Goal: Transaction & Acquisition: Subscribe to service/newsletter

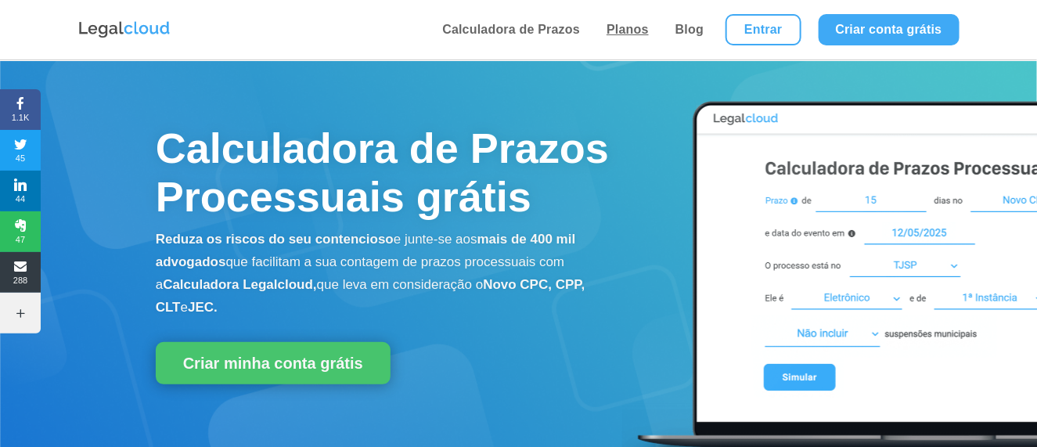
click at [635, 27] on link "Planos" at bounding box center [628, 29] width 52 height 59
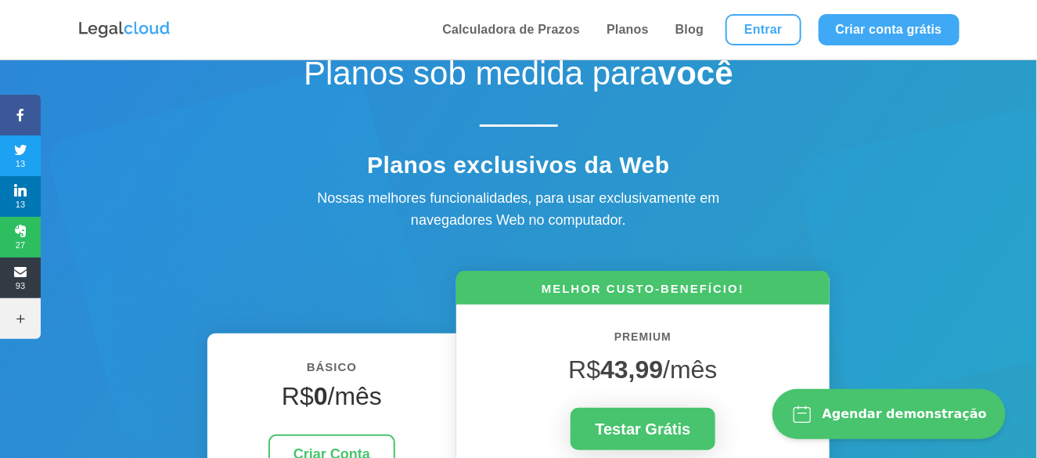
scroll to position [286, 0]
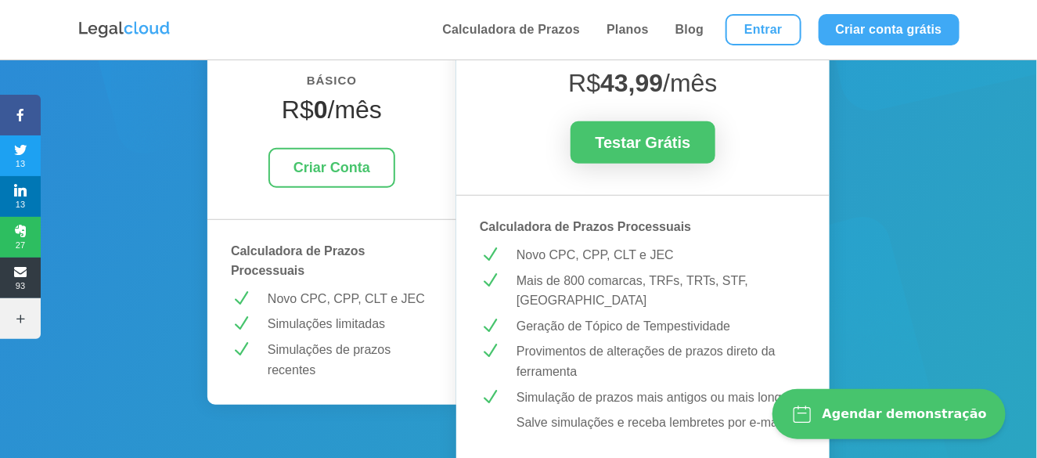
click at [611, 330] on p "Geração de Tópico de Tempestividade" at bounding box center [662, 326] width 290 height 20
drag, startPoint x: 556, startPoint y: 351, endPoint x: 749, endPoint y: 351, distance: 192.5
click at [749, 351] on p "Provimentos de alterações de prazos direto da ferramenta" at bounding box center [662, 361] width 290 height 40
click at [718, 356] on p "Provimentos de alterações de prazos direto da ferramenta" at bounding box center [662, 361] width 290 height 40
drag, startPoint x: 585, startPoint y: 389, endPoint x: 758, endPoint y: 399, distance: 173.3
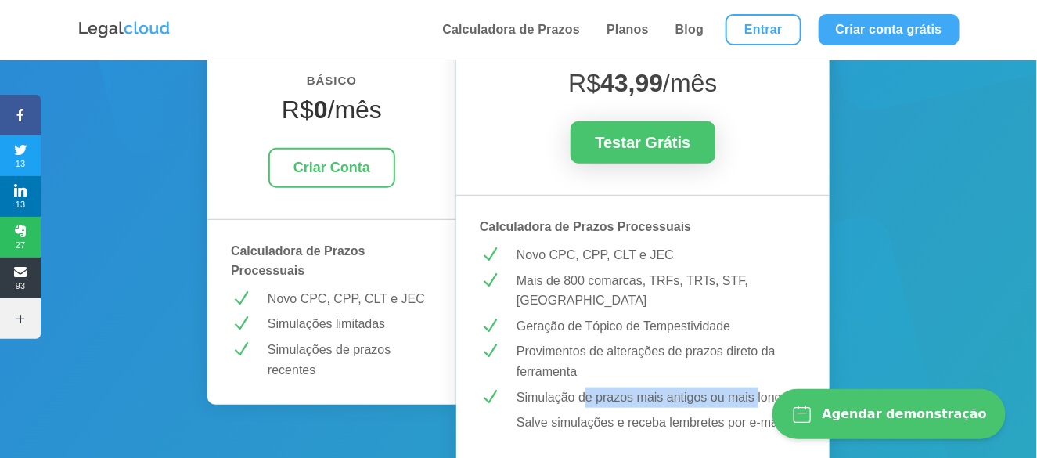
click at [758, 399] on p "Simulação de prazos mais antigos ou mais longos" at bounding box center [662, 397] width 290 height 20
click at [756, 399] on p "Simulação de prazos mais antigos ou mais longos" at bounding box center [662, 397] width 290 height 20
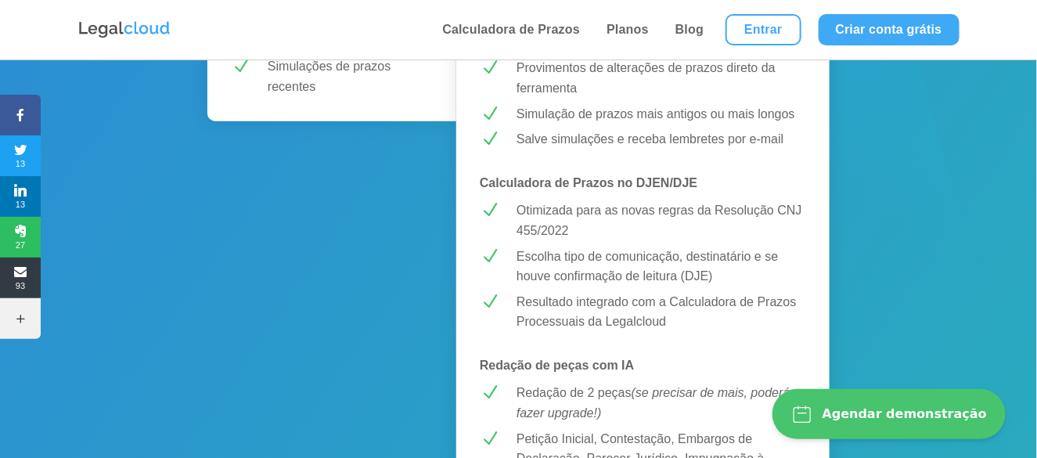
scroll to position [574, 0]
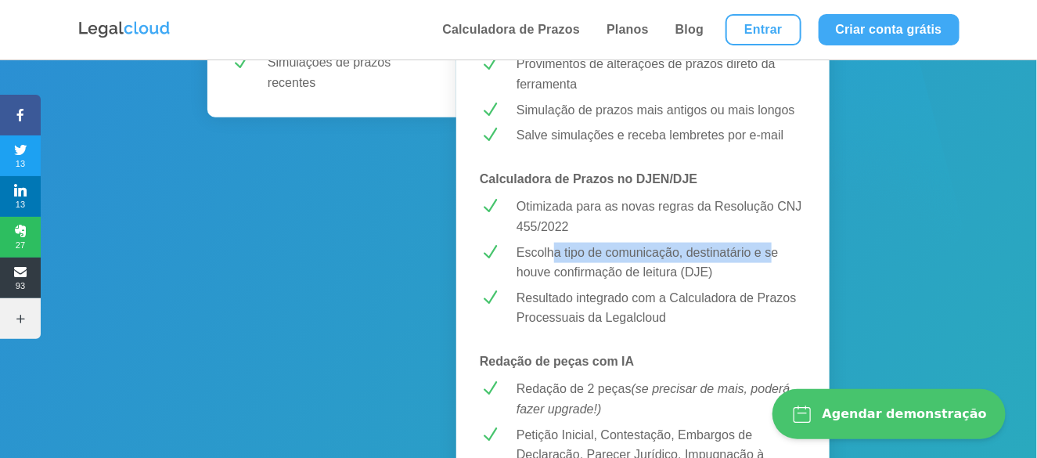
drag, startPoint x: 563, startPoint y: 253, endPoint x: 772, endPoint y: 251, distance: 209.7
click at [772, 251] on p "Escolha tipo de comunicação, destinatário e se houve confirmação de leitura (DJ…" at bounding box center [662, 263] width 290 height 40
click at [754, 257] on p "Escolha tipo de comunicação, destinatário e se houve confirmação de leitura (DJ…" at bounding box center [662, 263] width 290 height 40
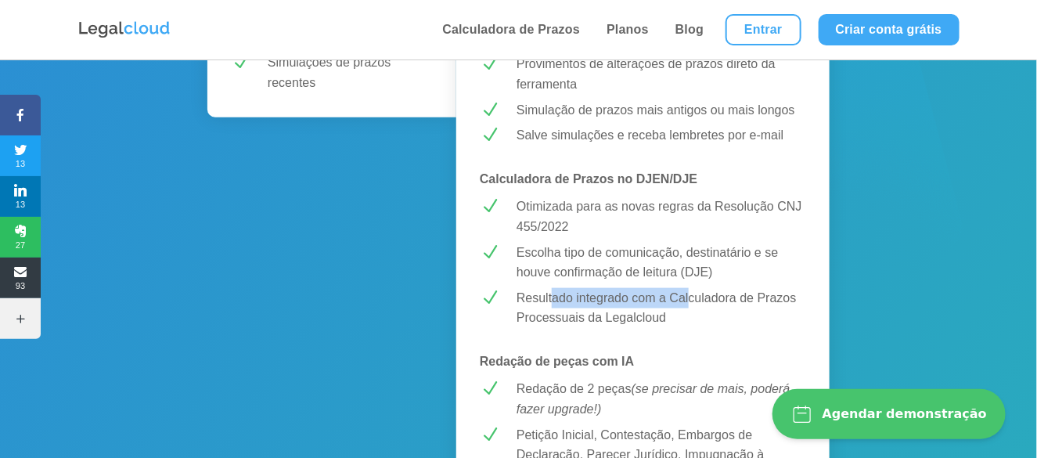
drag, startPoint x: 554, startPoint y: 298, endPoint x: 689, endPoint y: 305, distance: 134.8
click at [689, 305] on div "Resultado integrado com a Calculadora de Prazos Processuais da Legalcloud" at bounding box center [662, 308] width 290 height 40
click at [684, 301] on div "Resultado integrado com a Calculadora de Prazos Processuais da Legalcloud" at bounding box center [662, 308] width 290 height 40
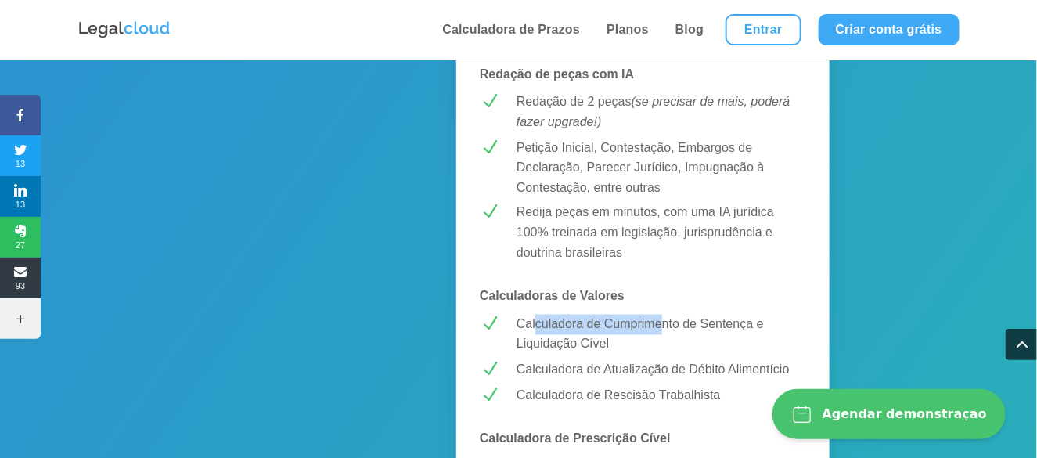
drag, startPoint x: 629, startPoint y: 325, endPoint x: 663, endPoint y: 325, distance: 33.7
click at [663, 325] on p "Calculadora de Cumprimento de Sentença e Liquidação Cível" at bounding box center [662, 335] width 290 height 40
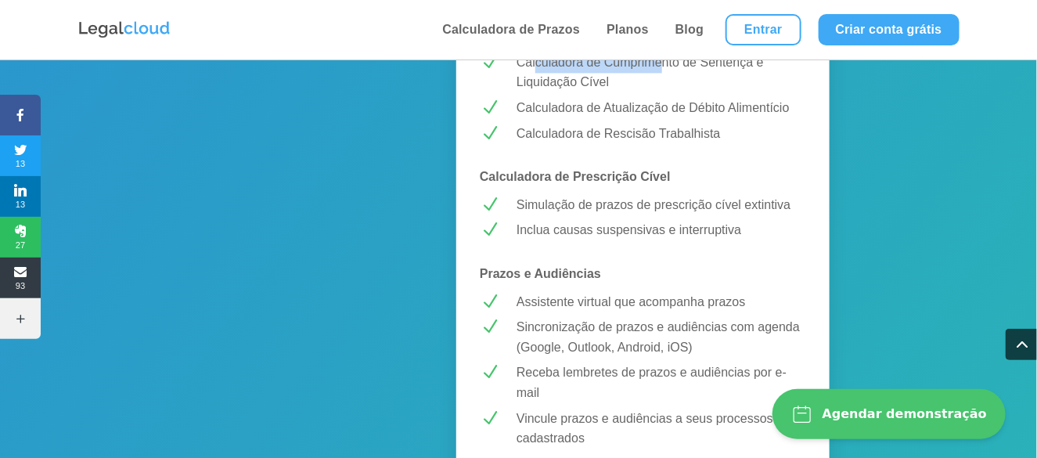
scroll to position [1147, 0]
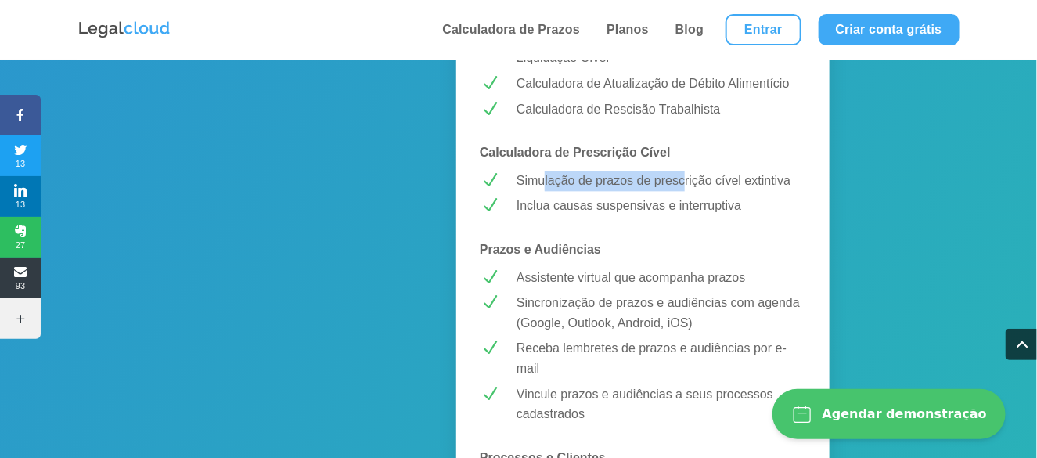
drag, startPoint x: 598, startPoint y: 178, endPoint x: 682, endPoint y: 179, distance: 84.5
click at [682, 179] on p "Simulação de prazos de prescrição cível extintiva" at bounding box center [662, 181] width 290 height 20
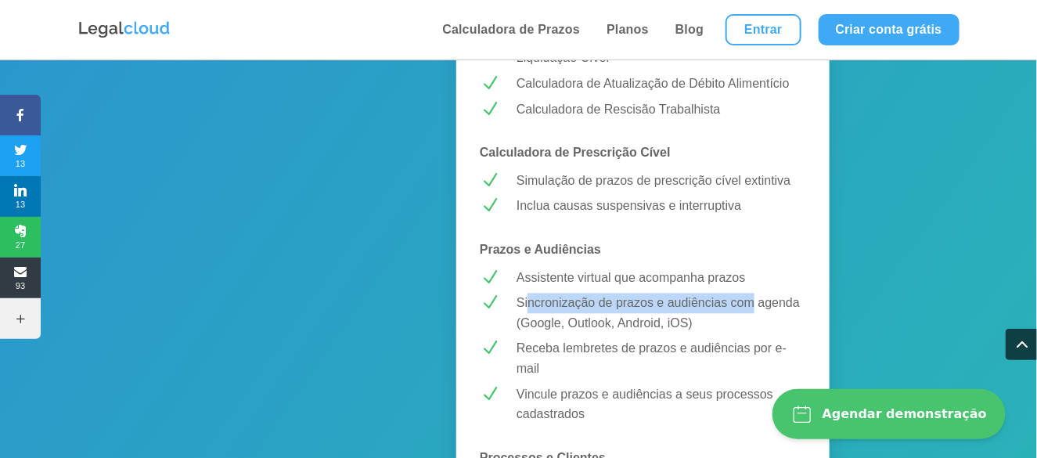
drag, startPoint x: 528, startPoint y: 308, endPoint x: 755, endPoint y: 300, distance: 227.1
click at [755, 300] on p "Sincronização de prazos e audiências com agenda (Google, Outlook, Android, iOS)" at bounding box center [662, 313] width 290 height 40
click at [754, 299] on p "Sincronização de prazos e audiências com agenda (Google, Outlook, Android, iOS)" at bounding box center [662, 313] width 290 height 40
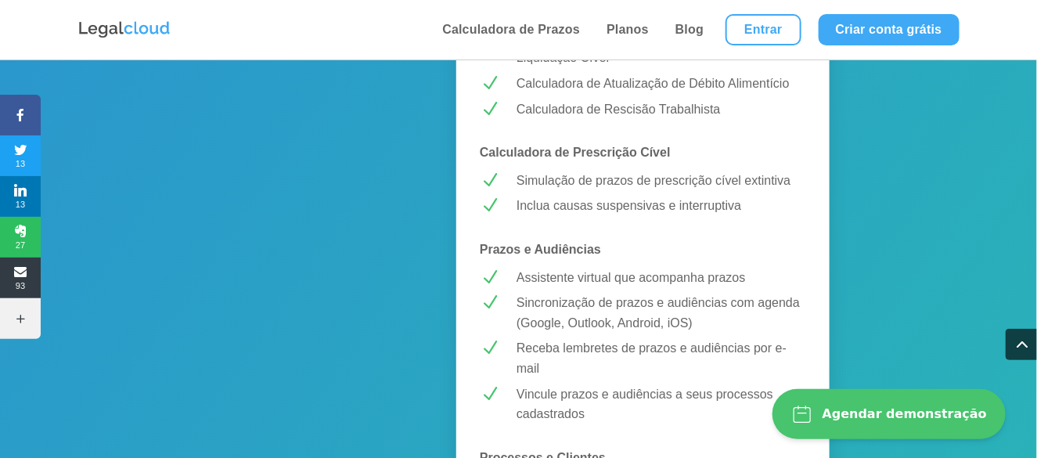
scroll to position [1435, 0]
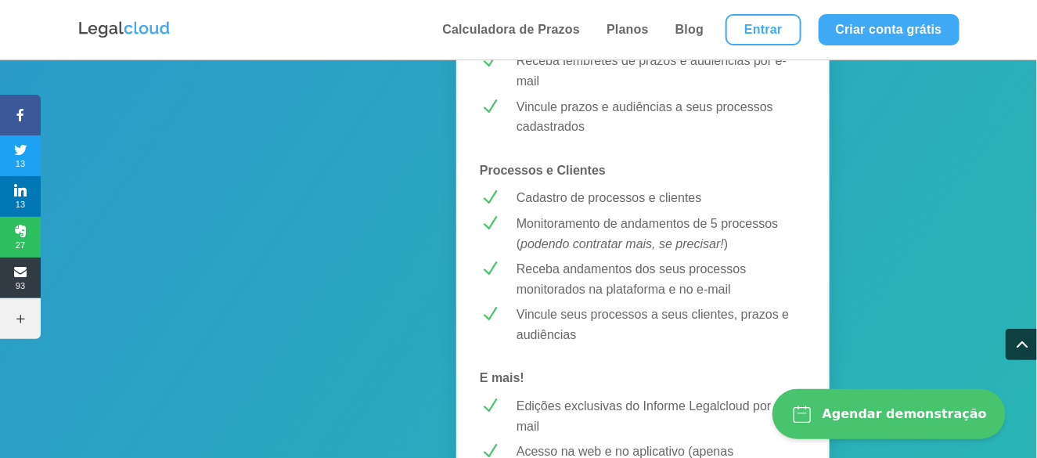
click at [552, 200] on p "Cadastro de processos e clientes" at bounding box center [662, 198] width 290 height 20
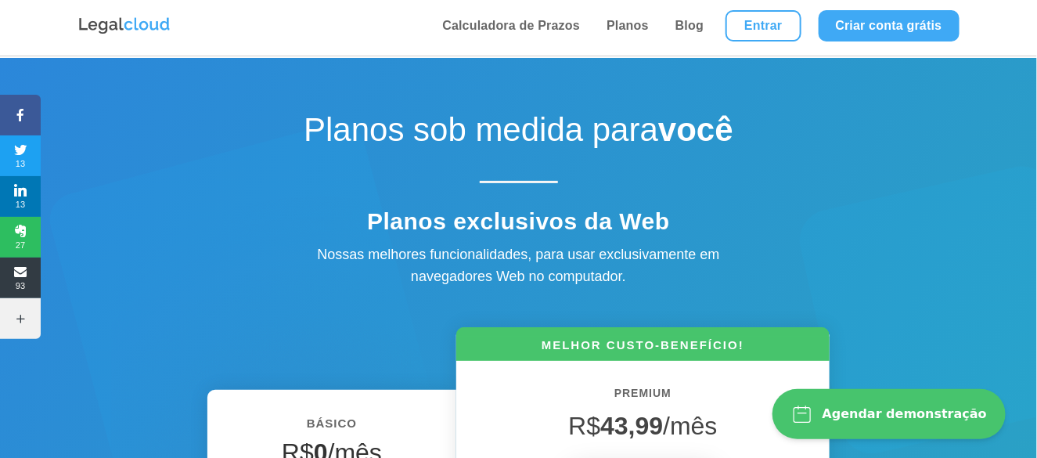
scroll to position [0, 0]
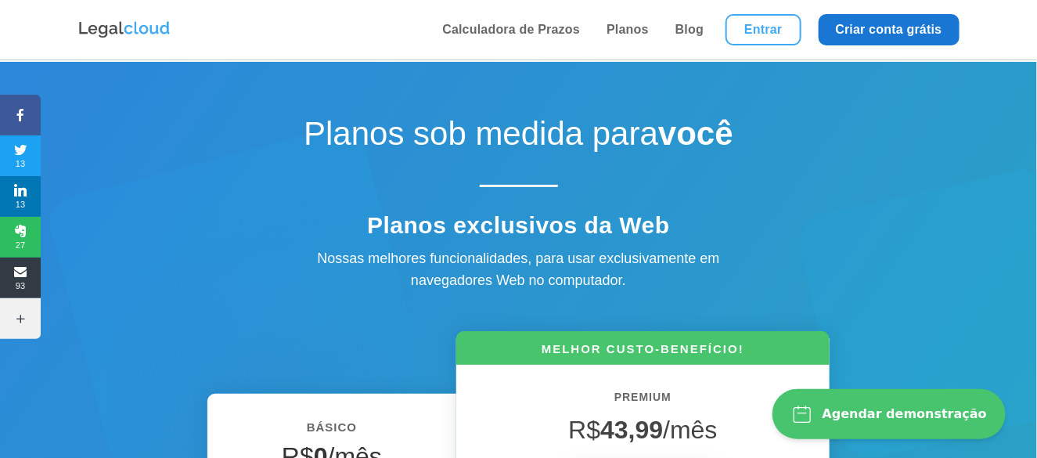
click at [890, 23] on link "Criar conta grátis" at bounding box center [889, 29] width 141 height 31
